Goal: Use online tool/utility: Use online tool/utility

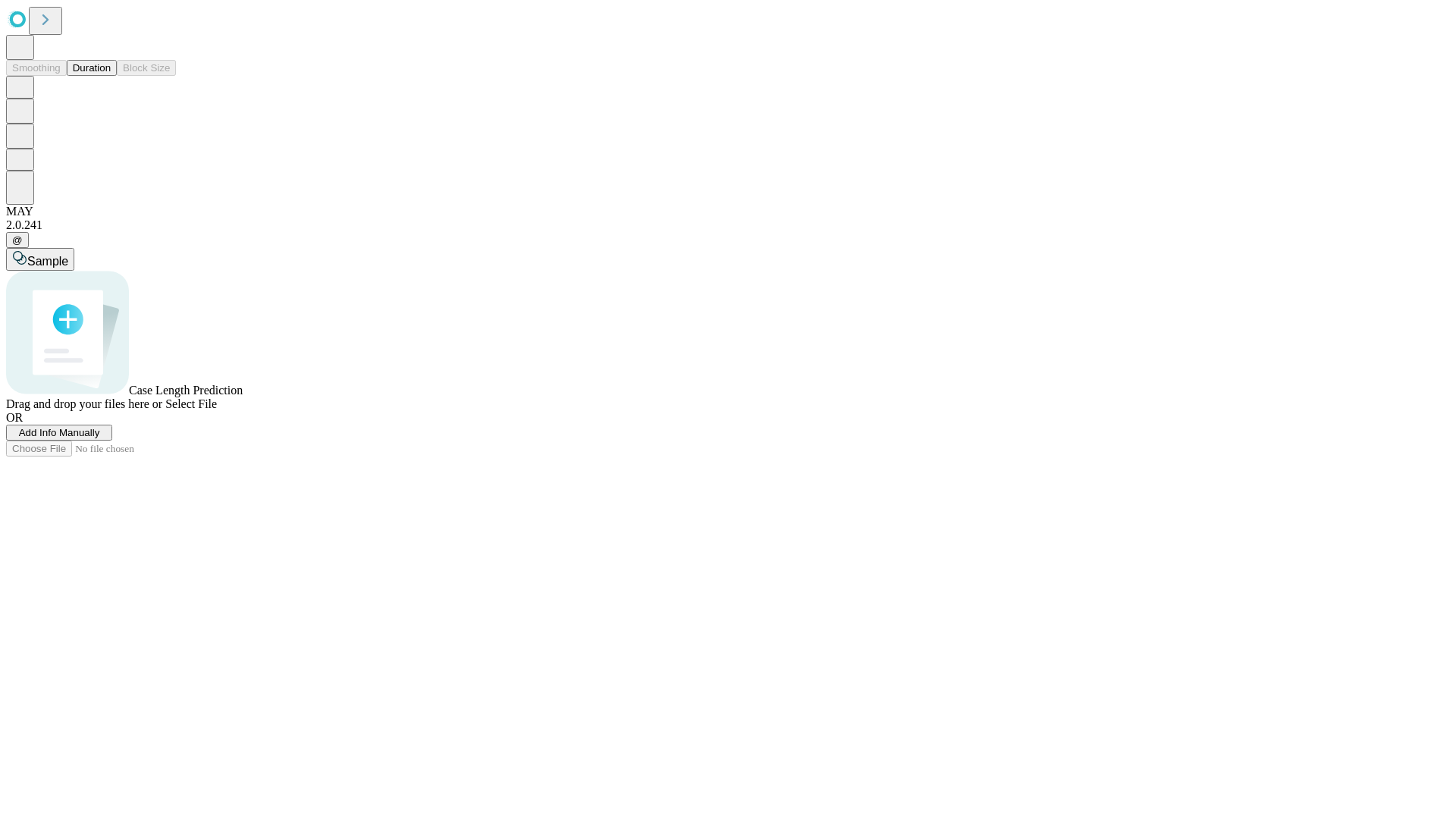
click at [110, 76] on button "Duration" at bounding box center [92, 68] width 50 height 15
click at [100, 439] on span "Add Info Manually" at bounding box center [60, 433] width 81 height 12
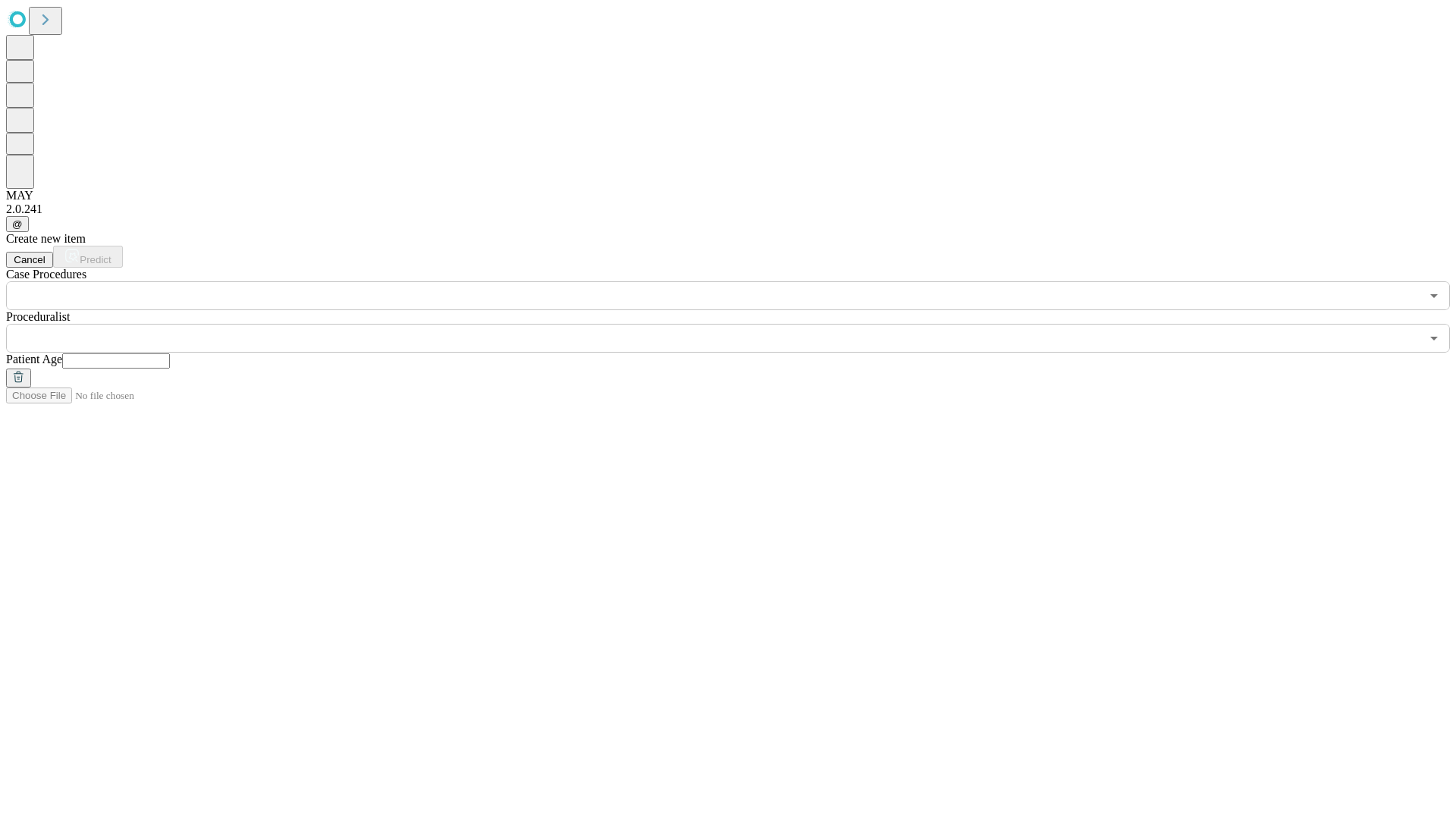
click at [169, 353] on input "text" at bounding box center [115, 361] width 107 height 15
type input "**"
click at [739, 323] on input "text" at bounding box center [713, 338] width 1414 height 29
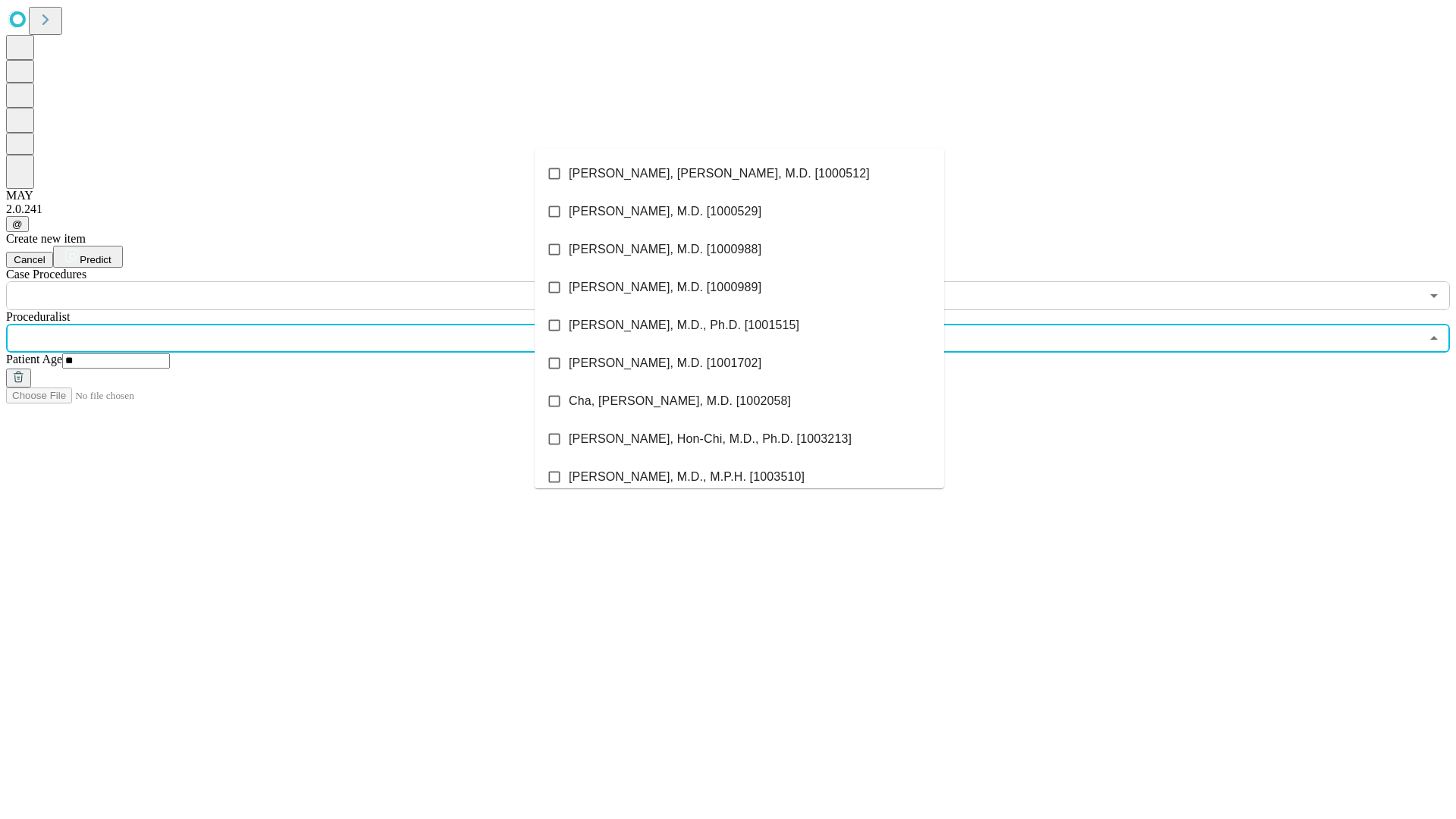
click at [740, 173] on li "[PERSON_NAME], [PERSON_NAME], M.D. [1000512]" at bounding box center [739, 173] width 410 height 38
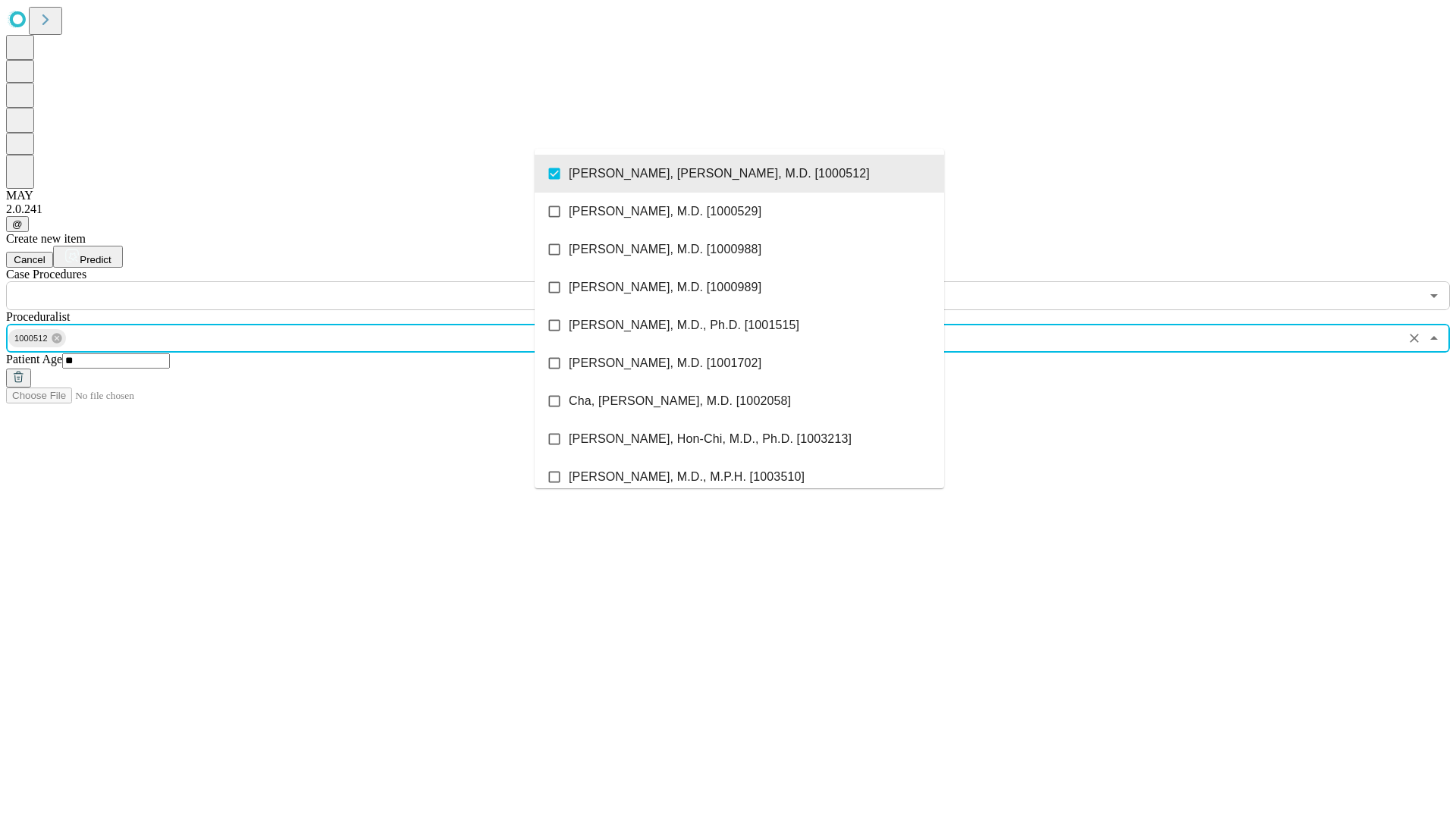
click at [318, 282] on input "text" at bounding box center [713, 296] width 1414 height 29
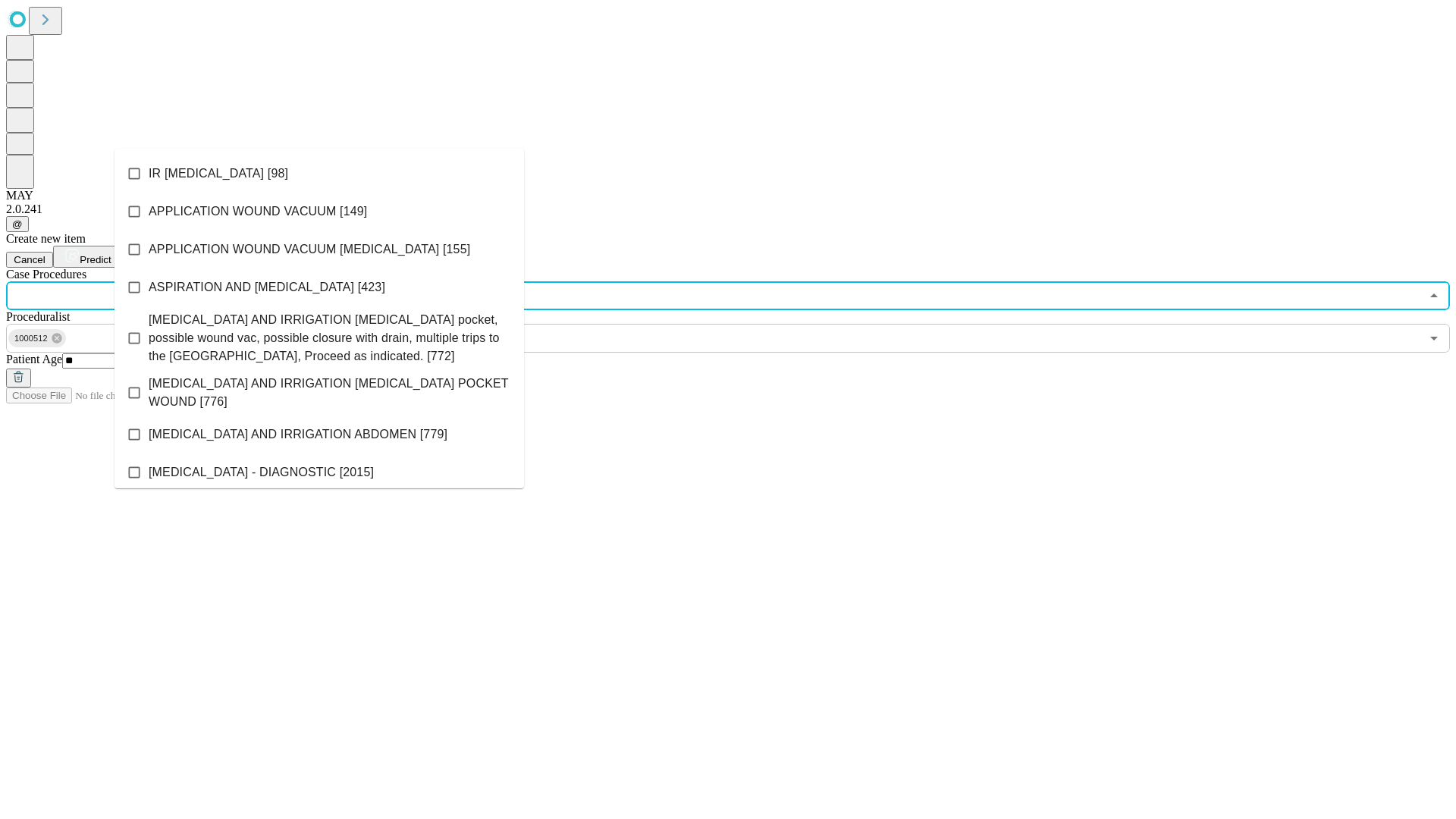
click at [319, 173] on li "IR [MEDICAL_DATA] [98]" at bounding box center [318, 173] width 410 height 38
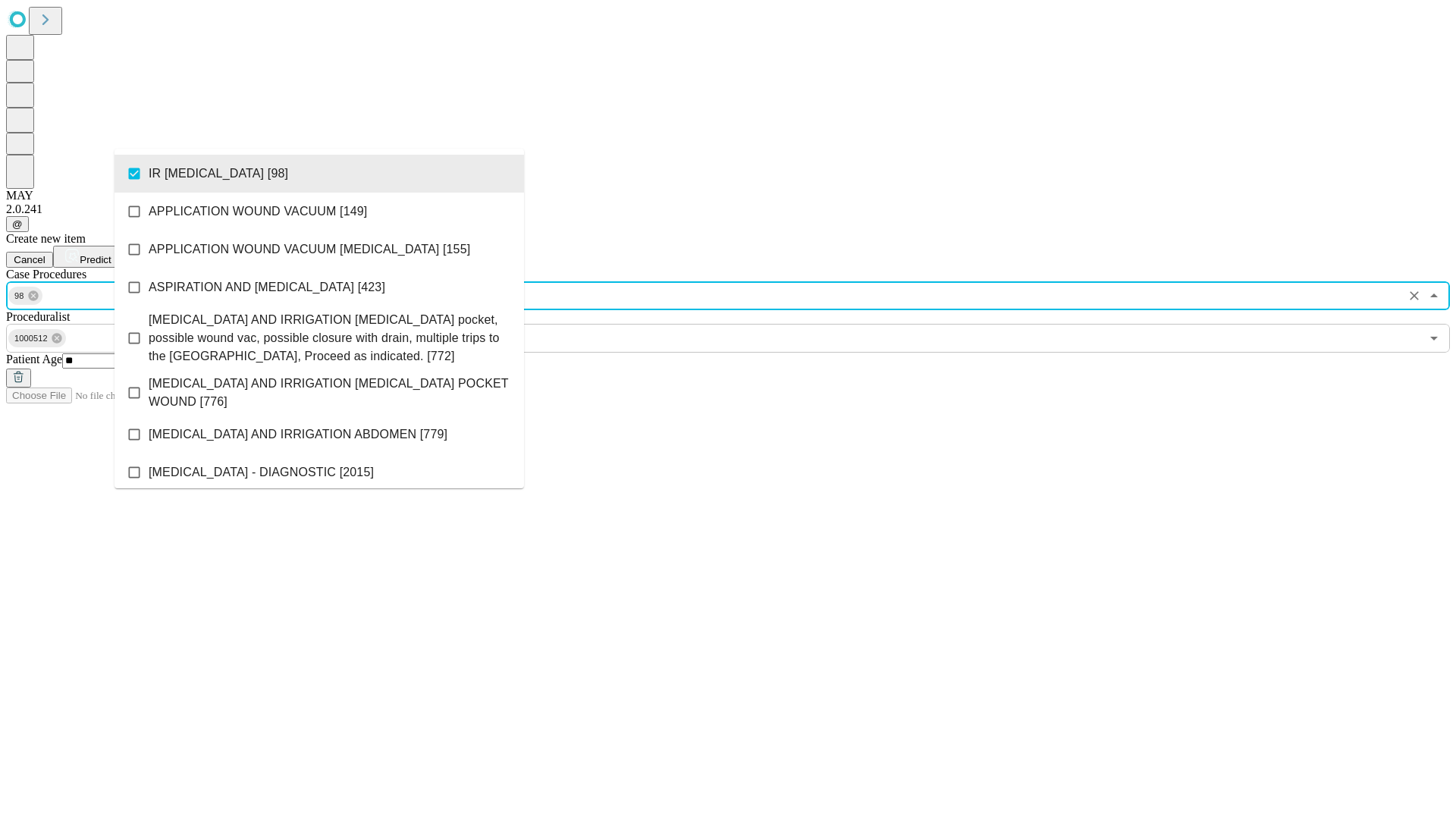
click at [110, 254] on span "Predict" at bounding box center [95, 259] width 31 height 12
